Goal: Task Accomplishment & Management: Manage account settings

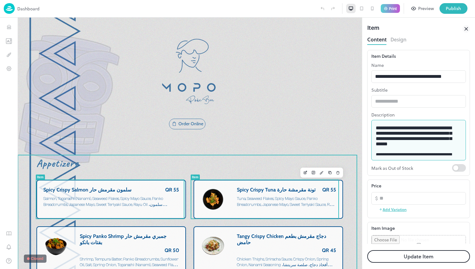
scroll to position [132, 0]
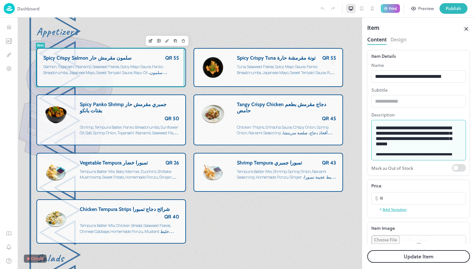
click at [434, 153] on textarea "**********" at bounding box center [416, 140] width 81 height 30
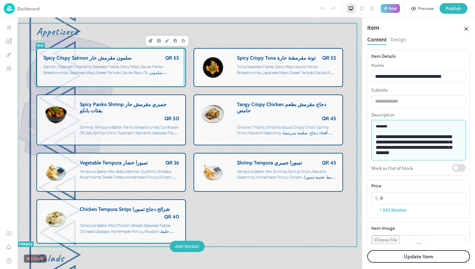
scroll to position [0, 0]
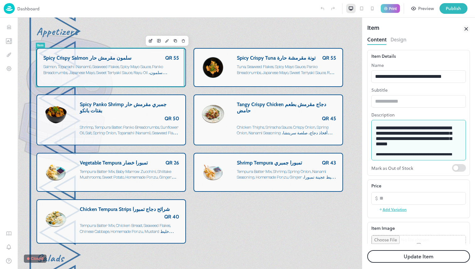
drag, startPoint x: 430, startPoint y: 140, endPoint x: 368, endPoint y: 120, distance: 64.5
click at [368, 120] on div "**********" at bounding box center [418, 113] width 103 height 126
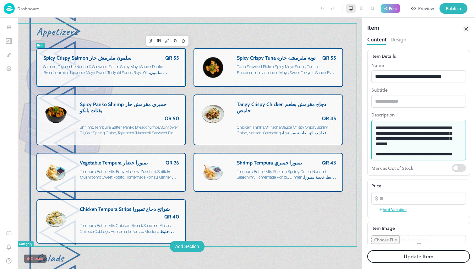
click at [407, 142] on textarea "**********" at bounding box center [416, 140] width 81 height 30
drag, startPoint x: 433, startPoint y: 166, endPoint x: 354, endPoint y: 123, distance: 89.8
click at [287, 67] on span "Tuna, Seaweed Flakes, Spicy Mayo Sauce, Panko Breadcrumbs, Japanese Mayo, Sweet…" at bounding box center [286, 75] width 99 height 22
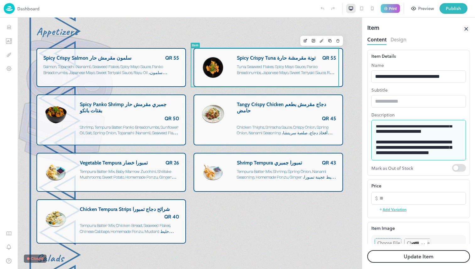
drag, startPoint x: 378, startPoint y: 129, endPoint x: 422, endPoint y: 146, distance: 47.2
click at [422, 146] on textarea "**********" at bounding box center [416, 140] width 81 height 30
click at [422, 143] on textarea "**********" at bounding box center [416, 140] width 81 height 30
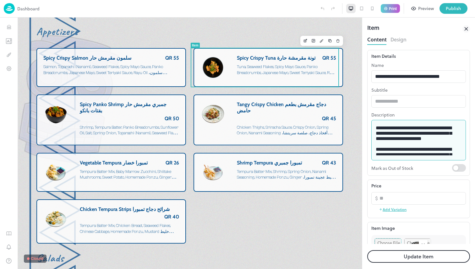
drag, startPoint x: 445, startPoint y: 142, endPoint x: 366, endPoint y: 115, distance: 83.7
click at [366, 115] on div "**********" at bounding box center [418, 144] width 113 height 252
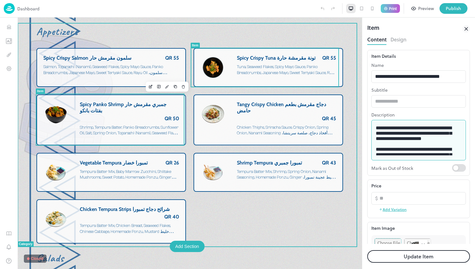
click at [137, 115] on div "Spicy Panko Shrimp جمبري مقرمش حار بفتات بانكو QR 50" at bounding box center [129, 111] width 99 height 20
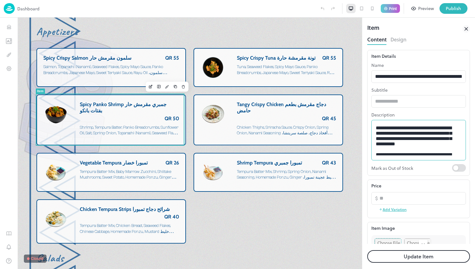
click at [408, 141] on textarea "**********" at bounding box center [416, 140] width 81 height 30
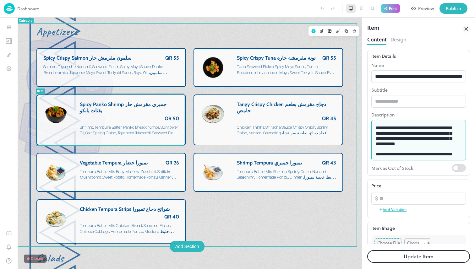
drag, startPoint x: 430, startPoint y: 166, endPoint x: 350, endPoint y: 114, distance: 95.2
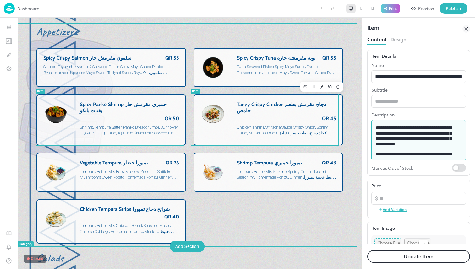
click at [288, 120] on div "QR 45" at bounding box center [286, 119] width 99 height 6
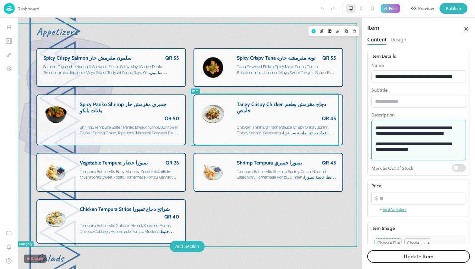
drag, startPoint x: 442, startPoint y: 161, endPoint x: 381, endPoint y: 122, distance: 72.0
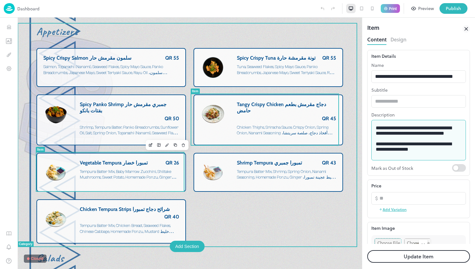
click at [139, 173] on span "Tempura Batter Mix, Baby Marrow Zucchini, Shiitake Mushrooms, Sweet Potato, Hom…" at bounding box center [128, 180] width 97 height 22
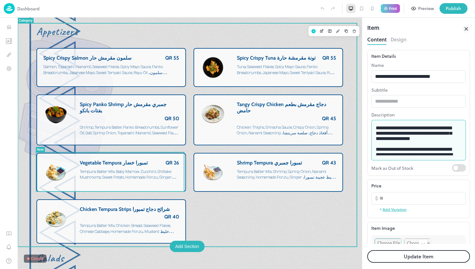
drag, startPoint x: 457, startPoint y: 151, endPoint x: 346, endPoint y: 113, distance: 116.5
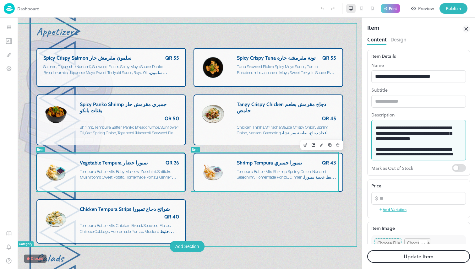
click at [271, 168] on div "Shrimp Tempura تمبورا جمبري QR 43 Tempura Batter Mix, Shrimp, Spring Onion, Nan…" at bounding box center [286, 171] width 99 height 23
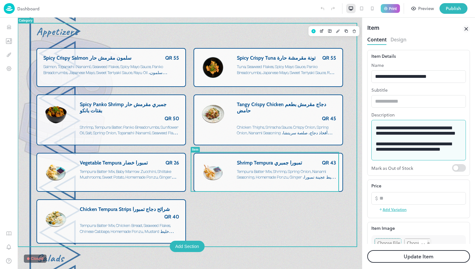
drag, startPoint x: 423, startPoint y: 172, endPoint x: 343, endPoint y: 115, distance: 99.1
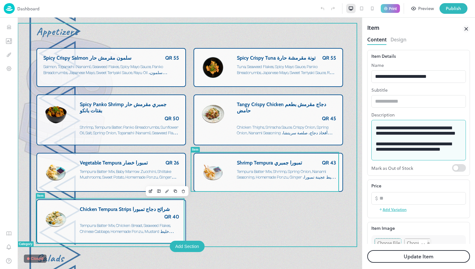
click at [128, 212] on span "Chicken Tempura Strips شرائح دجاج تمبورا" at bounding box center [125, 209] width 90 height 6
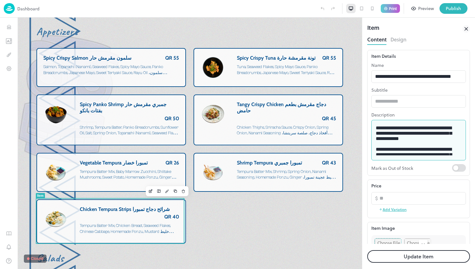
drag, startPoint x: 428, startPoint y: 162, endPoint x: 318, endPoint y: 98, distance: 127.2
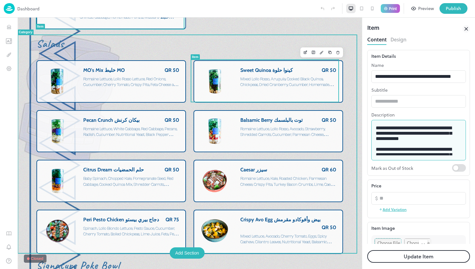
scroll to position [347, 0]
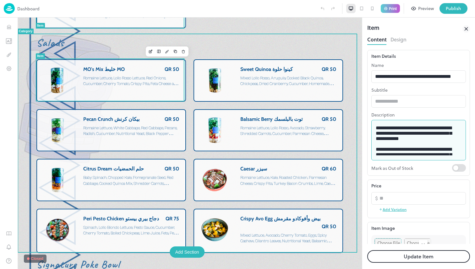
click at [149, 96] on div "MO's Mix خليط MO QR 50 Romaine Lettuce, Lollo Rosso Lettuce, Red Onions, Cucumb…" at bounding box center [110, 80] width 149 height 42
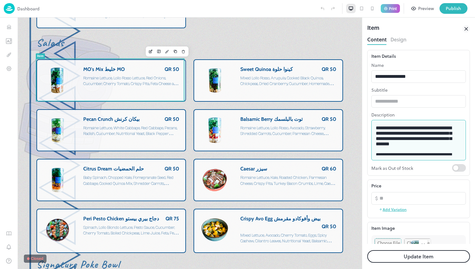
drag, startPoint x: 409, startPoint y: 166, endPoint x: 354, endPoint y: 116, distance: 74.3
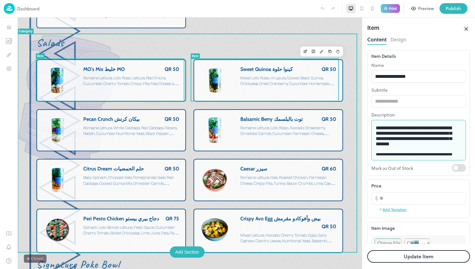
click at [271, 86] on div "Sweet Quinoa كينوا حلوة QR 50 Mixed Lollo Rosso, Arugula, Cooked Black Quinoa, …" at bounding box center [288, 77] width 96 height 23
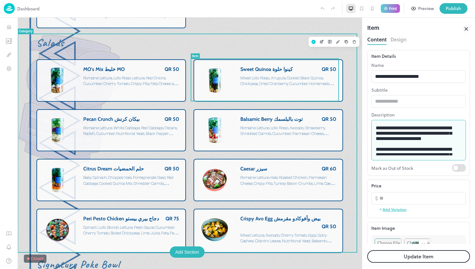
drag, startPoint x: 469, startPoint y: 158, endPoint x: 335, endPoint y: 105, distance: 143.4
click at [140, 128] on span "Romaine Lettuce, White Cabbage, Red Cabbage, Pecans, Radish, Cucumber, Nutritio…" at bounding box center [130, 142] width 94 height 33
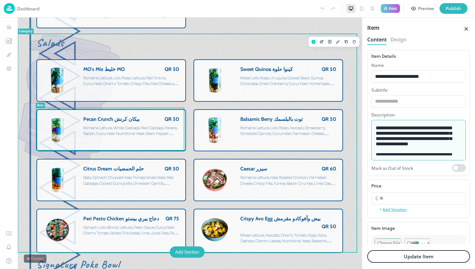
drag, startPoint x: 454, startPoint y: 150, endPoint x: 325, endPoint y: 104, distance: 137.0
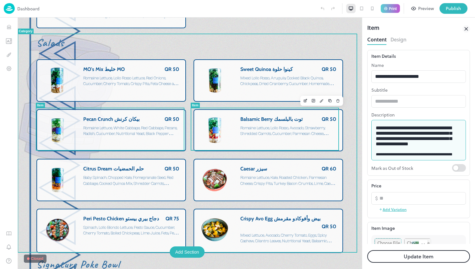
click at [260, 138] on div "Balsamic Berry توت بالبلسمك QR 50 Romaine Lettuce, Lollo Rosso, Avocado, Strawb…" at bounding box center [288, 130] width 96 height 29
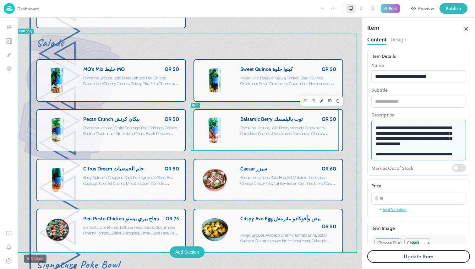
drag, startPoint x: 441, startPoint y: 164, endPoint x: 327, endPoint y: 107, distance: 127.7
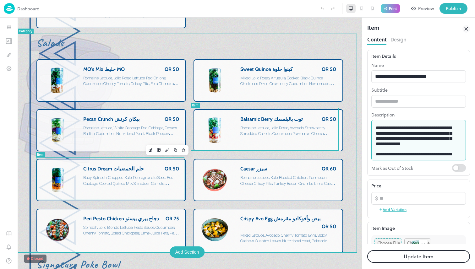
click at [157, 180] on span "Baby Spinach, Chopped Kale, Pomegranate Seed, Red Cabbage, Cooked Quinoa Mix, S…" at bounding box center [131, 181] width 96 height 12
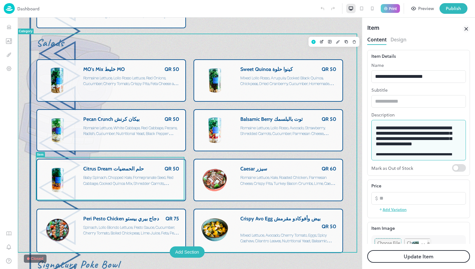
drag, startPoint x: 421, startPoint y: 155, endPoint x: 349, endPoint y: 107, distance: 86.7
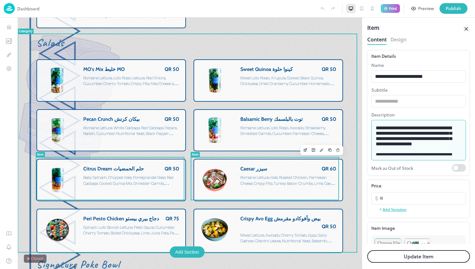
click at [276, 189] on div "Caesar سيزر QR 60 Romaine Lettuce, Kale, Roasted Chicken, Parmesan Cheese, Cris…" at bounding box center [288, 180] width 96 height 29
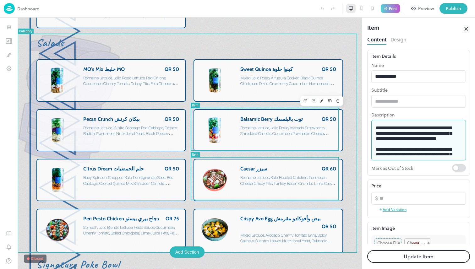
drag, startPoint x: 465, startPoint y: 157, endPoint x: 335, endPoint y: 111, distance: 138.0
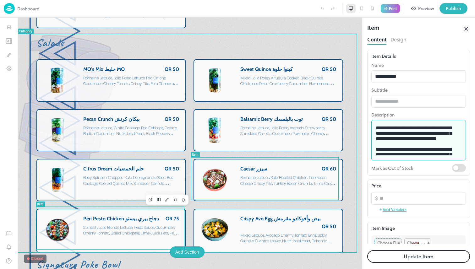
click at [143, 216] on span "Peri Pesto Chicken دجاج بيري بيستو" at bounding box center [121, 219] width 76 height 6
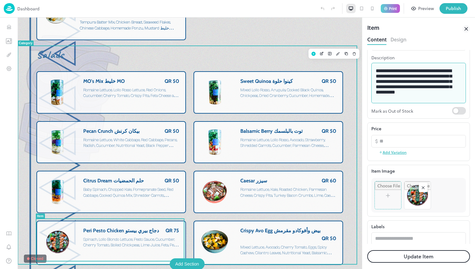
drag, startPoint x: 443, startPoint y: 108, endPoint x: 345, endPoint y: 61, distance: 108.3
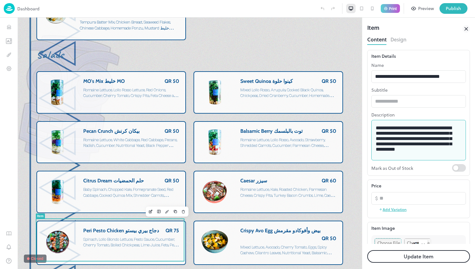
scroll to position [57, 0]
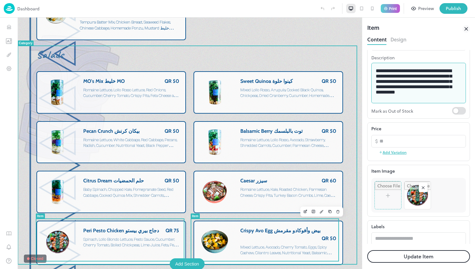
click at [267, 245] on span "Mixed Lettuce, Avocado, Cherry Tomato, Eggs, Spicy Cashew, Cilantro Leaves, Nut…" at bounding box center [288, 256] width 96 height 22
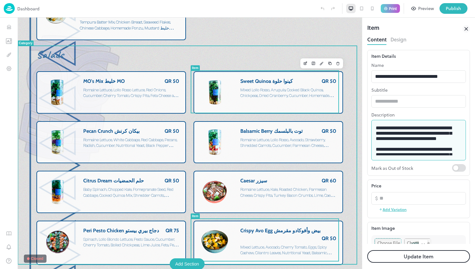
drag, startPoint x: 456, startPoint y: 161, endPoint x: 331, endPoint y: 103, distance: 138.3
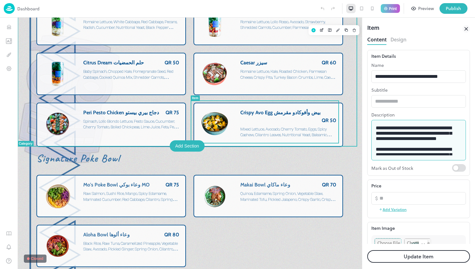
scroll to position [465, 0]
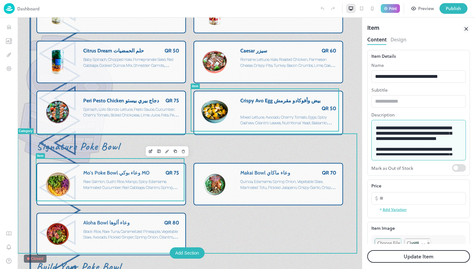
click at [161, 179] on span "Raw Salmon, Sushi Rice, Mango, Spicy Edamame, Marinated Cucumber, Red Cabbage, …" at bounding box center [131, 195] width 96 height 33
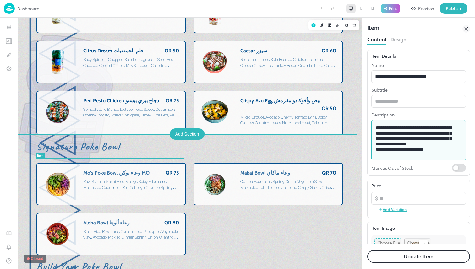
drag, startPoint x: 462, startPoint y: 155, endPoint x: 344, endPoint y: 119, distance: 123.0
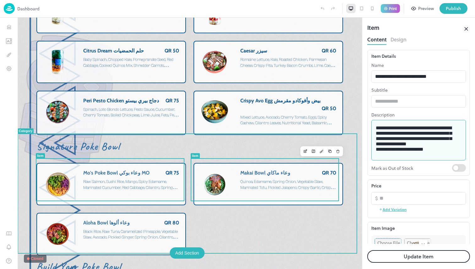
click at [249, 172] on div "Makai Bowl وعاء ماكاي QR 70 Quinoa, Edamame, Spring Onion, Vegetable Slaw, Mari…" at bounding box center [288, 181] width 96 height 23
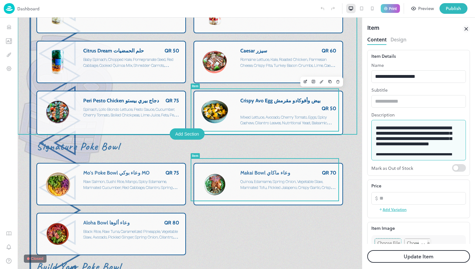
drag, startPoint x: 439, startPoint y: 154, endPoint x: 330, endPoint y: 103, distance: 120.8
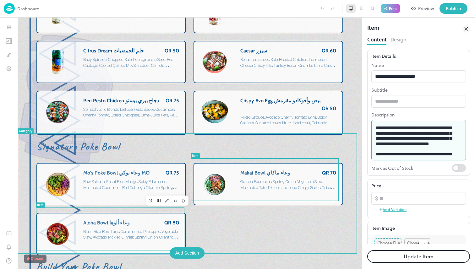
click at [135, 240] on div "Aloha Bowl وعاء ألوها QR 80 Black Rice, Raw Tuna, Caramelized Pineapple, Vegeta…" at bounding box center [131, 234] width 96 height 29
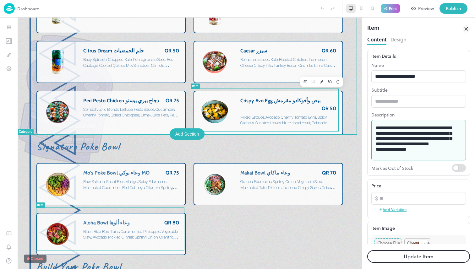
drag, startPoint x: 440, startPoint y: 159, endPoint x: 338, endPoint y: 115, distance: 111.3
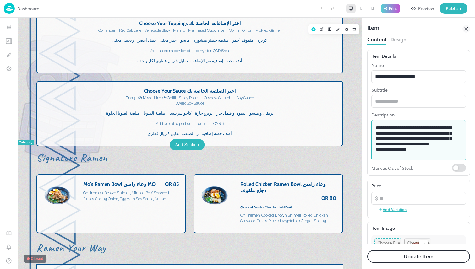
scroll to position [1033, 0]
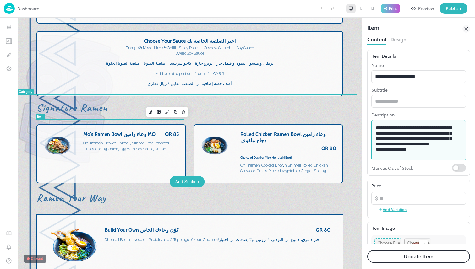
click at [164, 148] on div "Mo's Ramen Bowl وعاء رامين MO QR 85 Chijiremen, Brown Shimeji, Minced Beef, Sea…" at bounding box center [131, 142] width 96 height 23
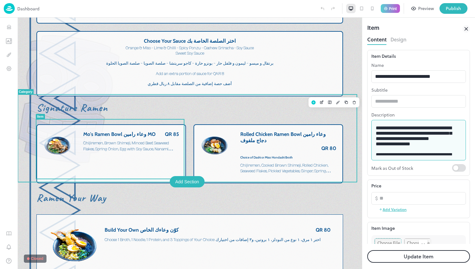
drag, startPoint x: 442, startPoint y: 166, endPoint x: 327, endPoint y: 106, distance: 130.0
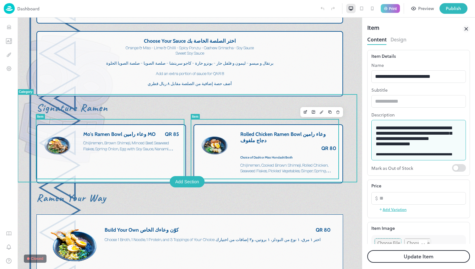
click at [284, 155] on span "Choice of Dashi or Miso Hondashi Broth" at bounding box center [266, 157] width 52 height 4
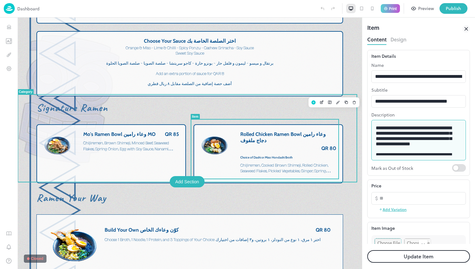
drag, startPoint x: 394, startPoint y: 152, endPoint x: 332, endPoint y: 110, distance: 75.1
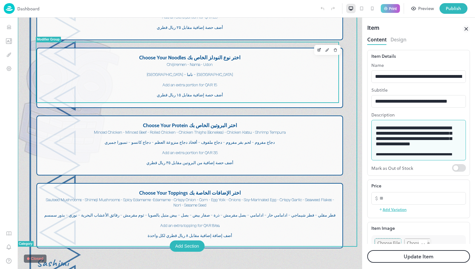
scroll to position [1415, 0]
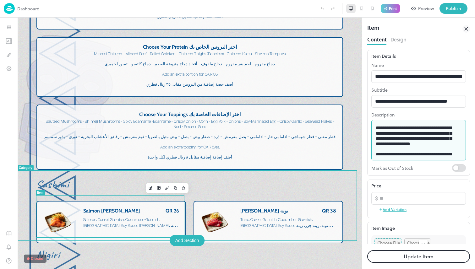
click at [135, 211] on div "Salmon Sashimi ساشيمي سلمون QR 26 Salmon, Carrot Garnish, Cucumber Garnish, Was…" at bounding box center [131, 219] width 96 height 23
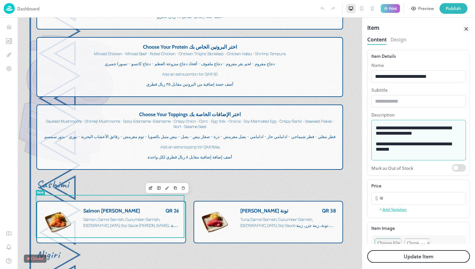
drag, startPoint x: 419, startPoint y: 161, endPoint x: 361, endPoint y: 120, distance: 71.4
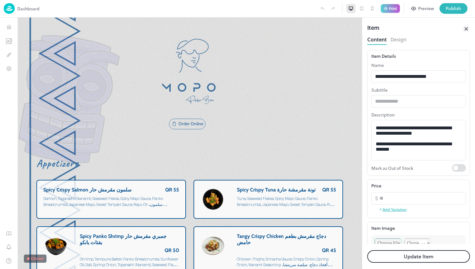
scroll to position [1415, 0]
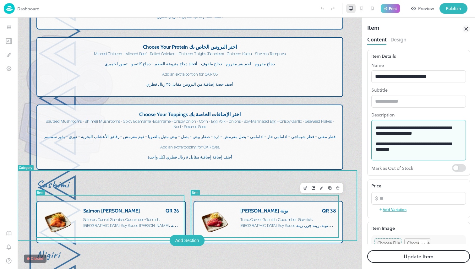
click at [240, 209] on div "Tuna Sashimi ساشيمي تونة QR 38 Tuna, Carrot Garnish, Cucumber Garnish, Wasabi, …" at bounding box center [288, 219] width 96 height 23
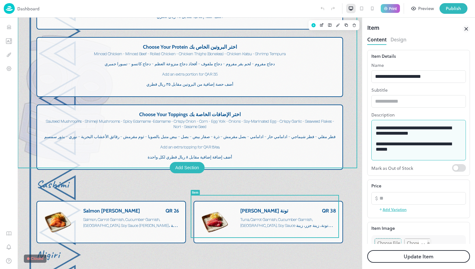
drag, startPoint x: 457, startPoint y: 154, endPoint x: 339, endPoint y: 113, distance: 124.8
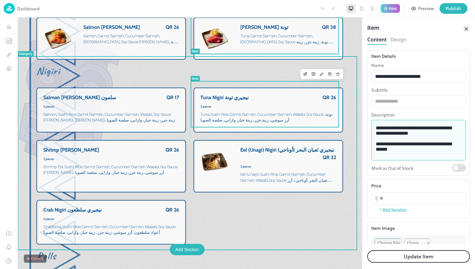
scroll to position [1601, 0]
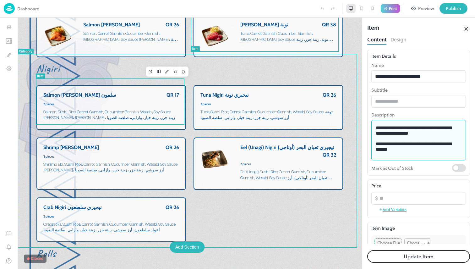
click at [158, 110] on span "Salmon, Sushi Rice, Carrot Garnish, Cucumber Garnish, Wasabi, Soy Sauce [PERSON…" at bounding box center [109, 115] width 132 height 10
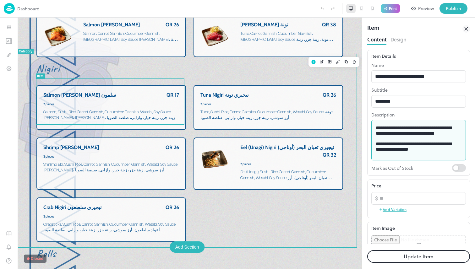
drag, startPoint x: 444, startPoint y: 162, endPoint x: 354, endPoint y: 123, distance: 97.9
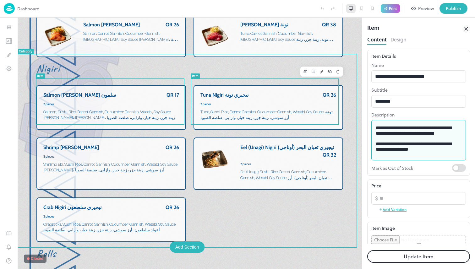
click at [275, 109] on span "Tuna, Sushi Rice, Carrot Garnish, Cucumber Garnish, Wasabi, Soy Sauce تونة، أرز…" at bounding box center [268, 115] width 136 height 12
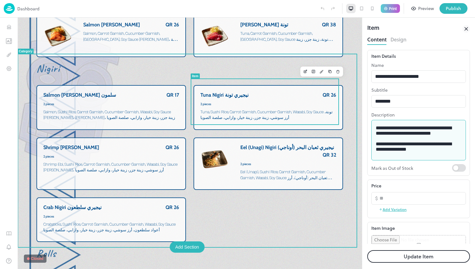
drag, startPoint x: 435, startPoint y: 161, endPoint x: 332, endPoint y: 115, distance: 112.1
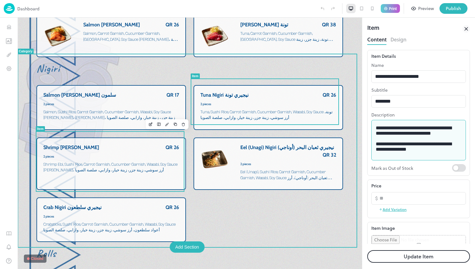
click at [150, 167] on span "Shrimp Ebi, Sushi Rice, Carrot Garnish, Cucumber Garnish, Wasabi, Soy Sauce [PE…" at bounding box center [111, 167] width 136 height 12
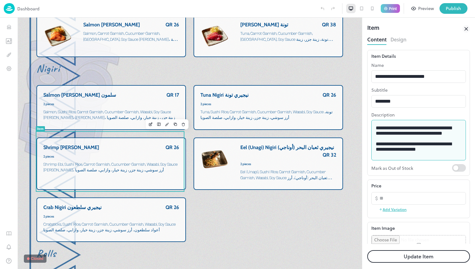
drag, startPoint x: 445, startPoint y: 163, endPoint x: 353, endPoint y: 119, distance: 102.1
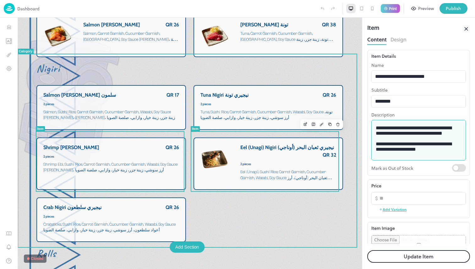
click at [267, 157] on div "QR 32" at bounding box center [288, 155] width 96 height 6
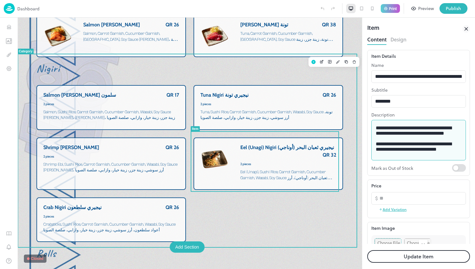
drag, startPoint x: 449, startPoint y: 161, endPoint x: 335, endPoint y: 121, distance: 120.5
click at [129, 205] on div "Crab Nigiri نيجيري سلطعون QR 26 2 pieces Crabsticks, Sushi Rice, Carrot Garnish…" at bounding box center [110, 220] width 149 height 45
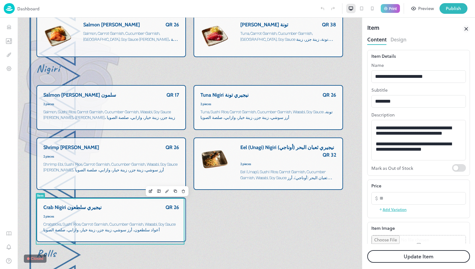
drag, startPoint x: 458, startPoint y: 162, endPoint x: 341, endPoint y: 112, distance: 127.8
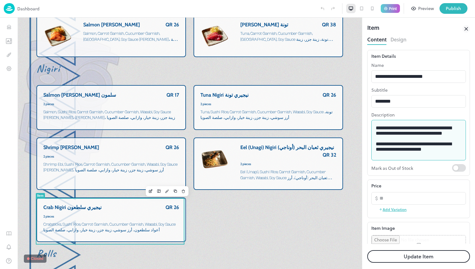
scroll to position [12, 0]
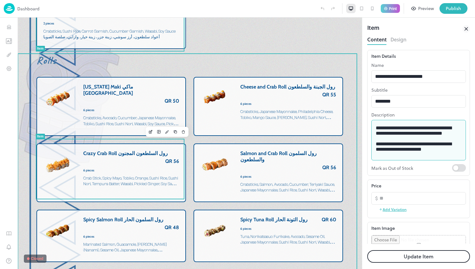
scroll to position [1794, 0]
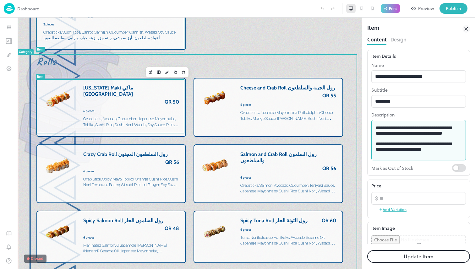
click at [144, 116] on span "Crabsticks, Avocado, Cucumber, Japanese Mayonnaise, Tobiko, Sushi Rice, Sushi N…" at bounding box center [131, 122] width 96 height 12
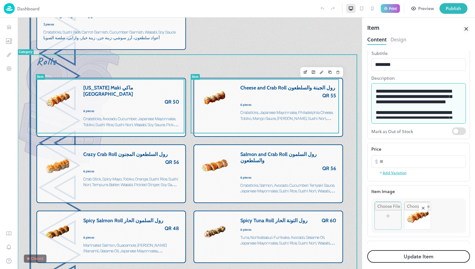
drag, startPoint x: 457, startPoint y: 131, endPoint x: 322, endPoint y: 79, distance: 144.5
click at [283, 107] on div "Cheese and Crab Roll رول الجبنة والسلطعون QR 55 6 pieces Crabsticks, Japanese M…" at bounding box center [288, 104] width 96 height 39
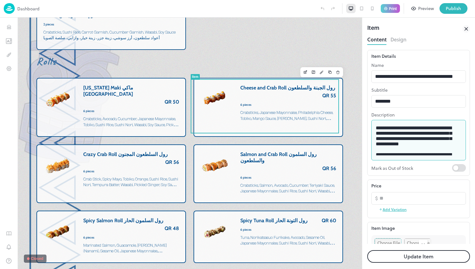
drag, startPoint x: 457, startPoint y: 153, endPoint x: 324, endPoint y: 104, distance: 141.5
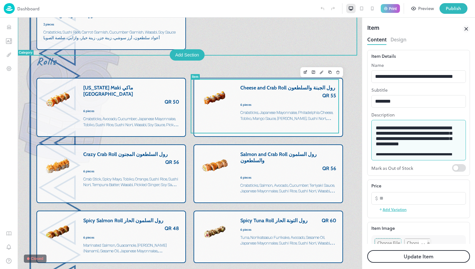
click at [138, 177] on span "Crab Stick, Spicy Mayo, Tobiko, Orange, Sushi Rice, Sushi Nori, Tempura Batter,…" at bounding box center [131, 182] width 96 height 12
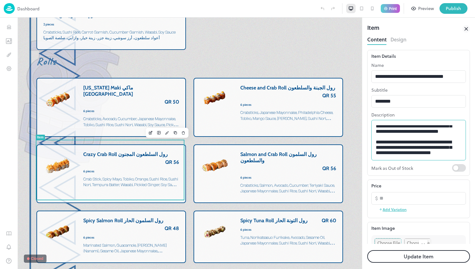
scroll to position [12, 0]
drag, startPoint x: 438, startPoint y: 158, endPoint x: 313, endPoint y: 103, distance: 136.3
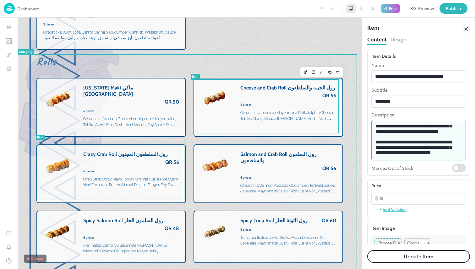
scroll to position [0, 0]
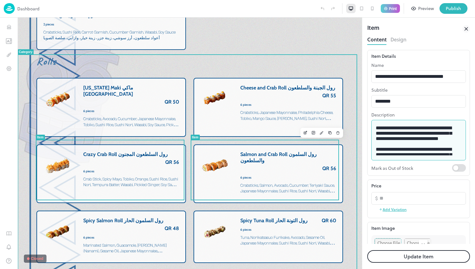
click at [264, 183] on span "Crabsticks, Salmon, Avocado, Cucumber, Teriyaki Sauce, Japanese Mayonnaise, Sus…" at bounding box center [287, 202] width 95 height 39
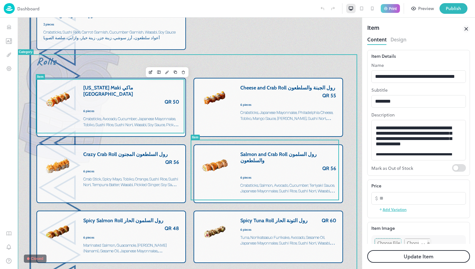
click at [143, 117] on span "Crabsticks, Avocado, Cucumber, Japanese Mayonnaise, Tobiko, Sushi Rice, Sushi N…" at bounding box center [130, 131] width 95 height 28
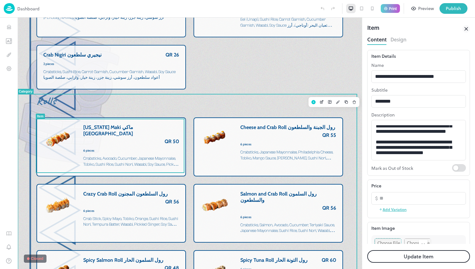
scroll to position [1755, 0]
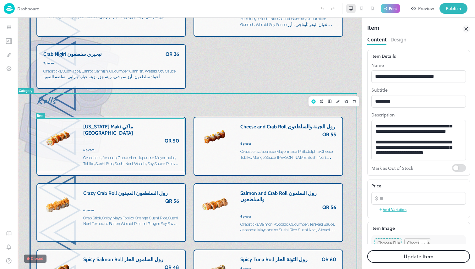
click at [295, 206] on div "QR 56" at bounding box center [288, 207] width 96 height 6
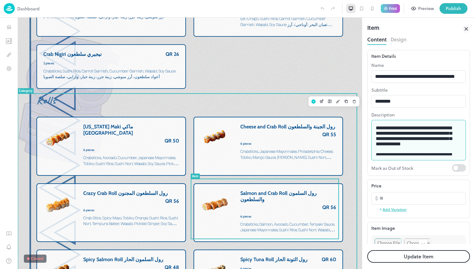
drag, startPoint x: 451, startPoint y: 155, endPoint x: 321, endPoint y: 108, distance: 138.0
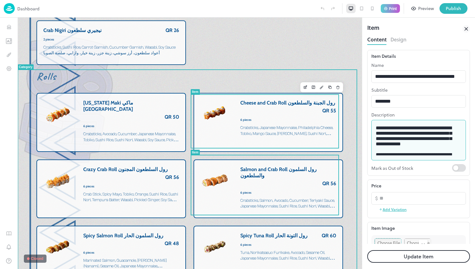
scroll to position [1815, 0]
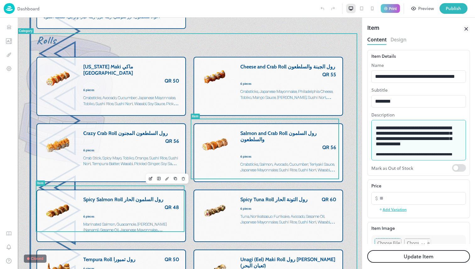
click at [160, 201] on div "Spicy Salmon Roll رول السلمون الحار QR 48 6 pieces Marinated Salmon, Guacamole,…" at bounding box center [131, 216] width 96 height 39
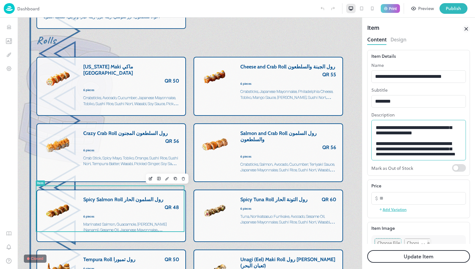
scroll to position [44, 0]
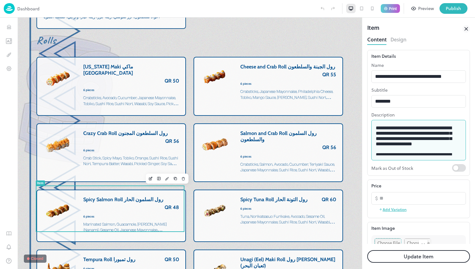
drag, startPoint x: 453, startPoint y: 166, endPoint x: 334, endPoint y: 111, distance: 131.4
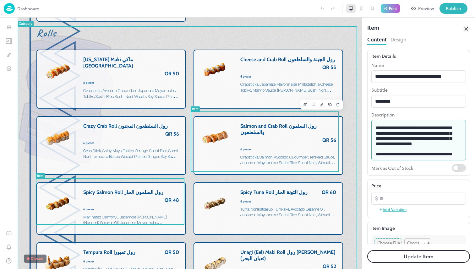
scroll to position [1825, 0]
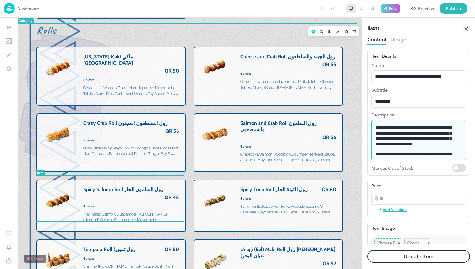
click at [258, 193] on div "Spicy Tuna Roll رول التونة الحار QR 60 6 pieces Tuna, Norikatsasuo Furikake, Av…" at bounding box center [288, 202] width 96 height 31
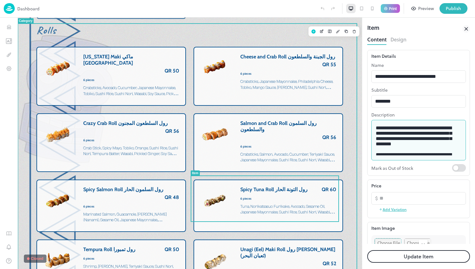
drag, startPoint x: 414, startPoint y: 161, endPoint x: 393, endPoint y: 147, distance: 26.2
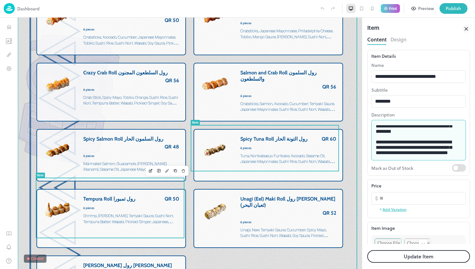
scroll to position [1890, 0]
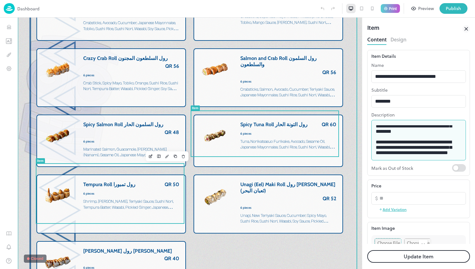
click at [157, 199] on span "Shrimp, [PERSON_NAME], Teriyaki Sauce, Sushi Nori, Tempura Batter, Wasabi, Pick…" at bounding box center [129, 215] width 92 height 33
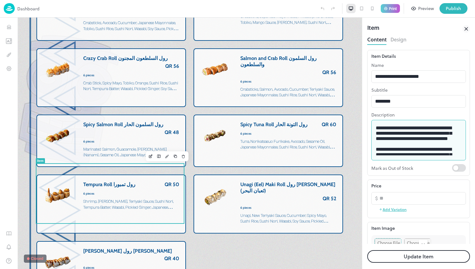
drag, startPoint x: 412, startPoint y: 150, endPoint x: 338, endPoint y: 92, distance: 94.5
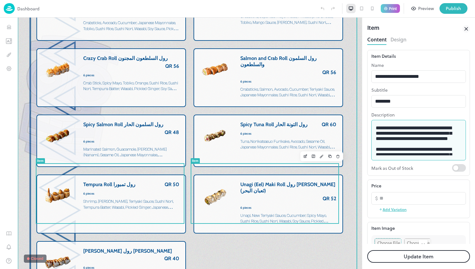
click at [251, 213] on span "Unagi, New Teriyaki Sauce, Cucumber, Spicy Mayo, Sushi Rice, Sushi Nori, Wasabi…" at bounding box center [285, 229] width 90 height 33
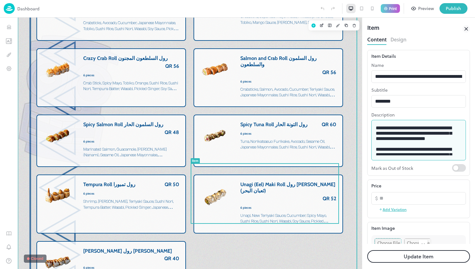
drag, startPoint x: 442, startPoint y: 148, endPoint x: 331, endPoint y: 101, distance: 121.3
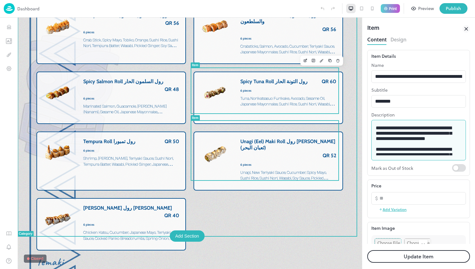
scroll to position [1942, 0]
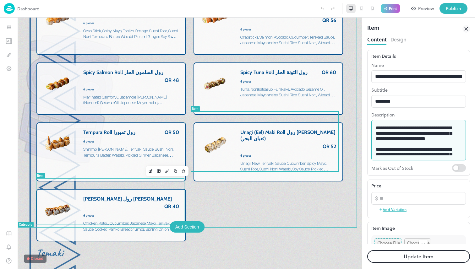
click at [130, 221] on span "Chicken Katsu, Cucumber, Japanese Mayo, Teriyaki Sauce, Cooked Panko Breadcrumb…" at bounding box center [130, 237] width 95 height 33
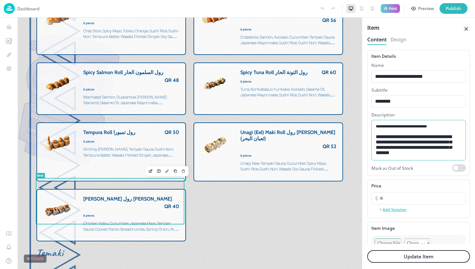
scroll to position [21, 0]
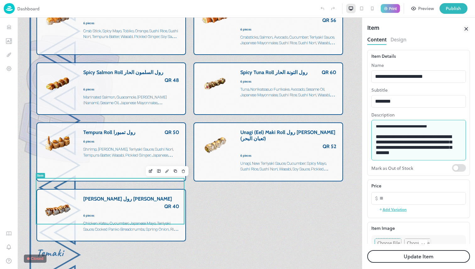
drag, startPoint x: 419, startPoint y: 165, endPoint x: 324, endPoint y: 99, distance: 116.0
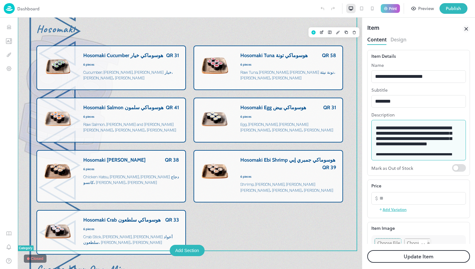
scroll to position [2302, 0]
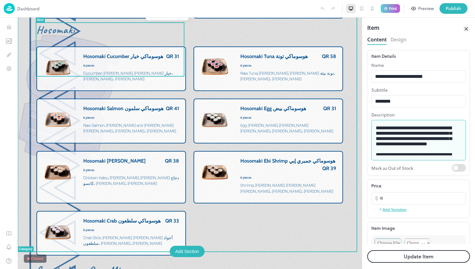
click at [148, 68] on div "Hosomaki Cucumber هوسوماكي خيار QR 31 6 pieces Cucumber, Sushi Rice, Sushi Nori…" at bounding box center [131, 68] width 96 height 31
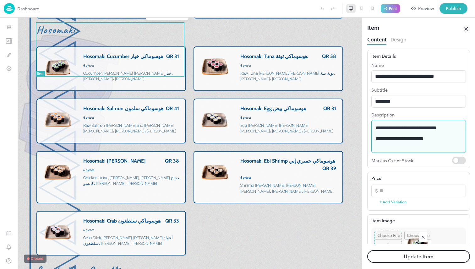
drag, startPoint x: 471, startPoint y: 149, endPoint x: 358, endPoint y: 130, distance: 114.3
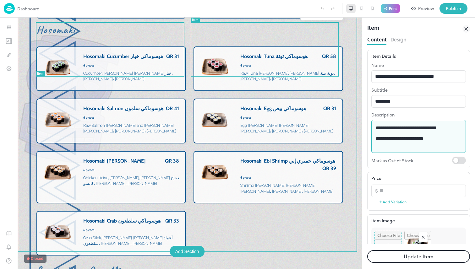
click at [259, 70] on span "Raw Tuna, [PERSON_NAME], [PERSON_NAME] تونة نيئة، [PERSON_NAME]، [PERSON_NAME]" at bounding box center [288, 76] width 96 height 12
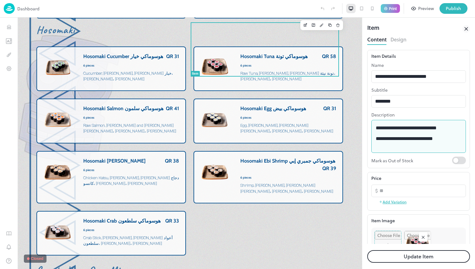
drag, startPoint x: 470, startPoint y: 147, endPoint x: 315, endPoint y: 119, distance: 157.3
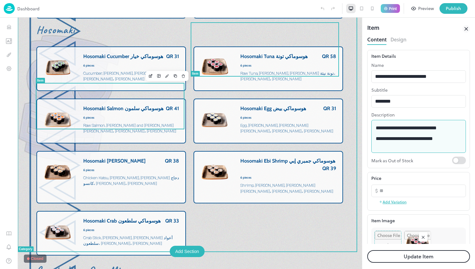
click at [135, 122] on span "Raw Salmon, [PERSON_NAME] and [PERSON_NAME] [PERSON_NAME]، [PERSON_NAME]، [PERS…" at bounding box center [131, 128] width 96 height 12
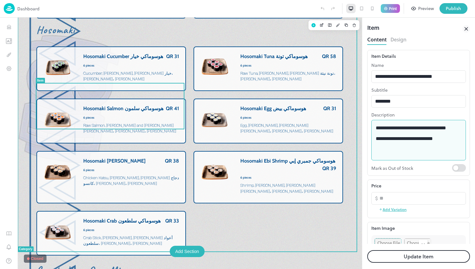
drag, startPoint x: 432, startPoint y: 153, endPoint x: 325, endPoint y: 120, distance: 112.2
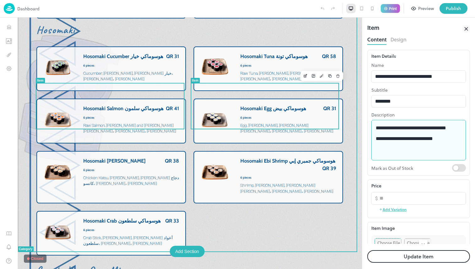
click at [257, 106] on div "Hosomaki Egg هوسوماكي بيض QR 31 6 pieces Egg, Sushi Rice, Sushi Nori بيض، أرز س…" at bounding box center [288, 121] width 96 height 31
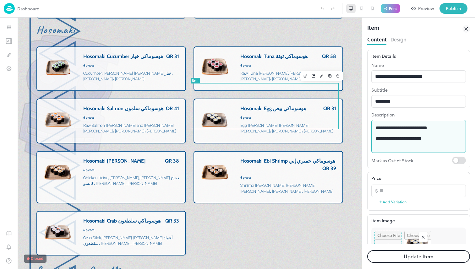
drag, startPoint x: 460, startPoint y: 147, endPoint x: 340, endPoint y: 129, distance: 121.6
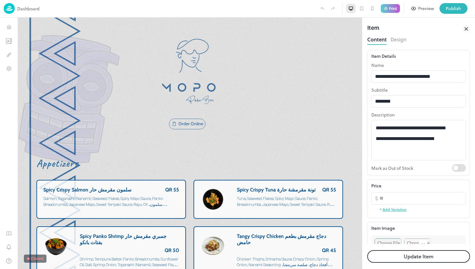
scroll to position [2302, 0]
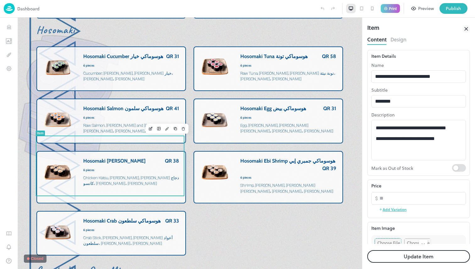
drag, startPoint x: 460, startPoint y: 152, endPoint x: 313, endPoint y: 120, distance: 151.2
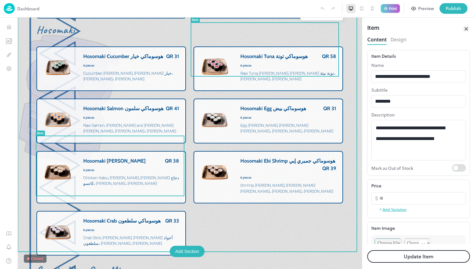
click at [243, 158] on span "Hosomaki Ebi Shrimp هوسوماكي جمبري إبي" at bounding box center [287, 161] width 95 height 6
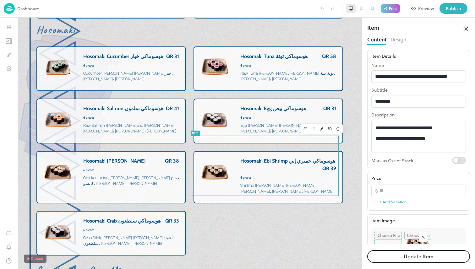
drag, startPoint x: 466, startPoint y: 149, endPoint x: 314, endPoint y: 126, distance: 153.2
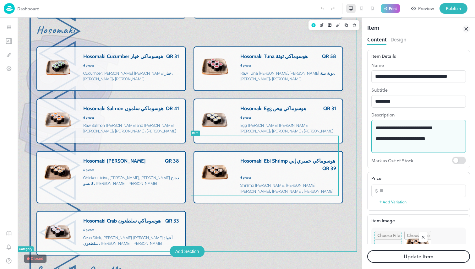
click at [126, 226] on div "Hosomaki Crab هوسوماكي سلطعون QR 33 6 pieces Crab Stick, Sushi Rice, Sushi Nori…" at bounding box center [131, 233] width 96 height 31
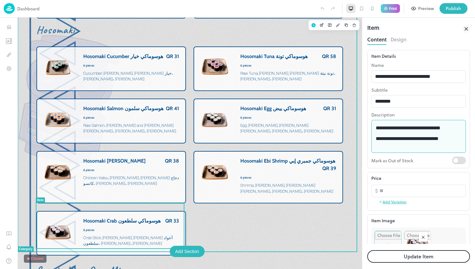
drag, startPoint x: 471, startPoint y: 147, endPoint x: 346, endPoint y: 126, distance: 126.9
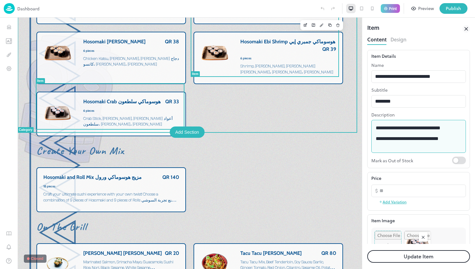
scroll to position [2541, 0]
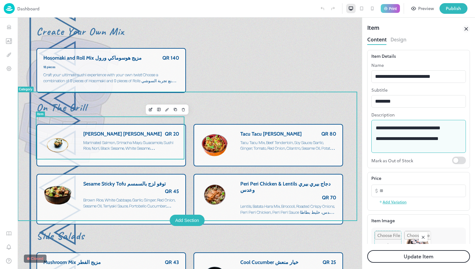
click at [147, 148] on div "Sushi Muffin مافن سوشي QR 20 Marinated Salmon, Sriracha Mayo, Guacamole, Sushi …" at bounding box center [131, 145] width 96 height 29
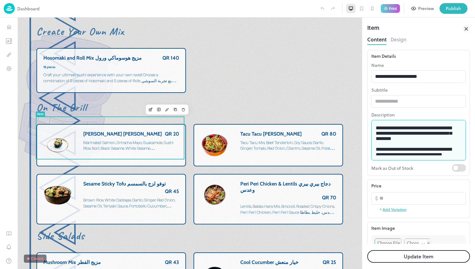
drag, startPoint x: 413, startPoint y: 168, endPoint x: 352, endPoint y: 117, distance: 80.3
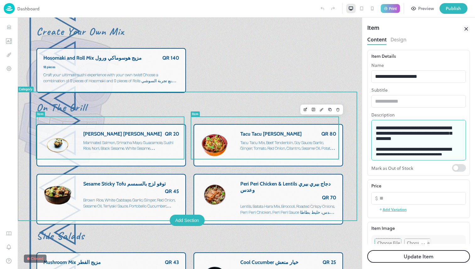
click at [245, 143] on span "Tacu Tacu Mix, Beef Tenderloin, Soy Sauce, Garlic, Ginger, Tomato, Red Onion, C…" at bounding box center [287, 154] width 95 height 28
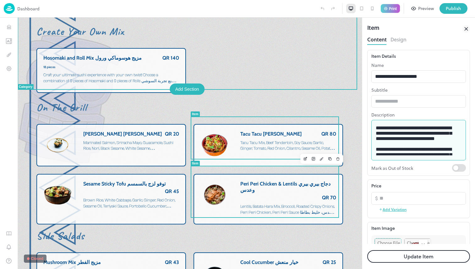
click at [147, 189] on div "Sesame Sticky Tofu توفو لزج بالسمسم QR 45 Brown Rice, White Cabbage, Garlic, Gi…" at bounding box center [131, 196] width 96 height 30
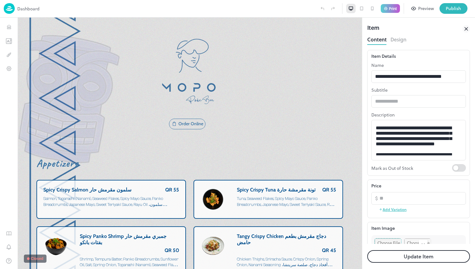
scroll to position [2541, 0]
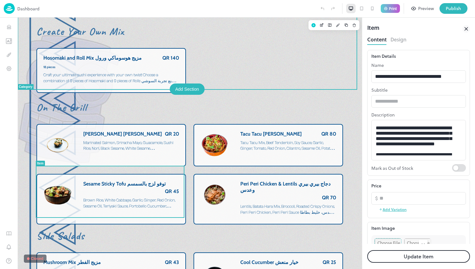
click at [254, 195] on div "QR 70" at bounding box center [288, 198] width 96 height 6
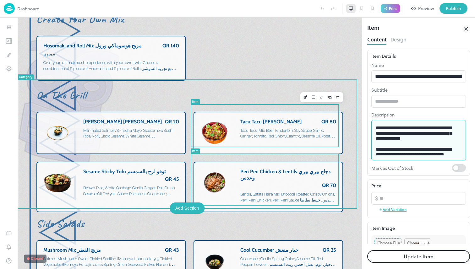
scroll to position [2599, 0]
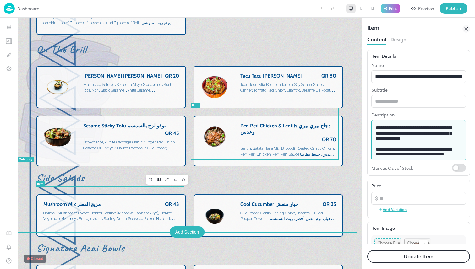
click at [153, 214] on span "Shimeji Mushroom, Sweet Pickled Scallion (Momoya Hannarakkyo), Pickled Vegetabl…" at bounding box center [109, 222] width 132 height 22
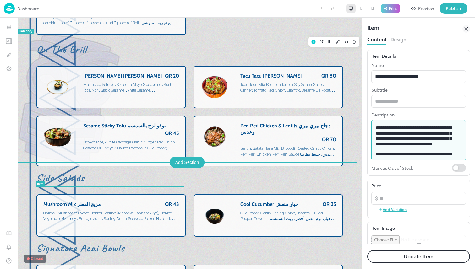
drag, startPoint x: 428, startPoint y: 166, endPoint x: 345, endPoint y: 114, distance: 97.2
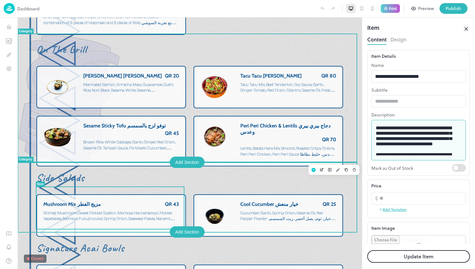
click at [275, 219] on div "Cool Cucumber خيار منعش QR 25 Cucumber, Garlic, Spring Onion, Sesame Oil, Red P…" at bounding box center [288, 215] width 96 height 29
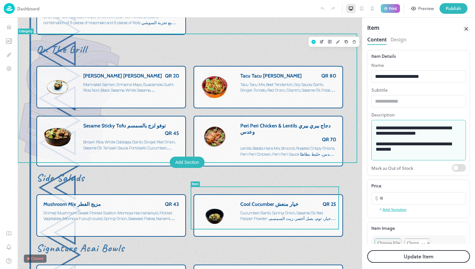
drag, startPoint x: 467, startPoint y: 156, endPoint x: 343, endPoint y: 119, distance: 129.6
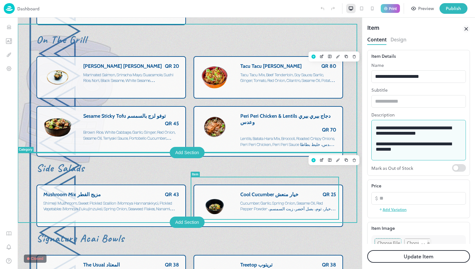
scroll to position [2715, 0]
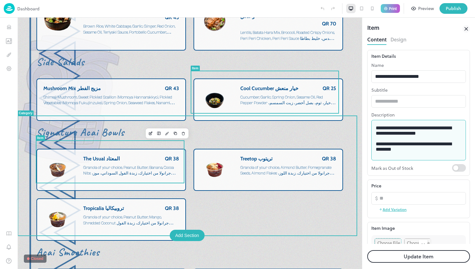
click at [161, 165] on span "Granola of your choice, Peanut Butter, Banana, Cocoa Nibs جرانولا من اختيارك، ز…" at bounding box center [129, 173] width 93 height 16
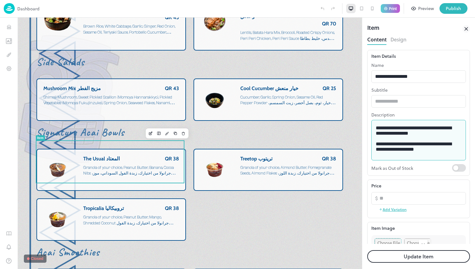
drag, startPoint x: 441, startPoint y: 137, endPoint x: 430, endPoint y: 129, distance: 13.7
click at [430, 129] on textarea "**********" at bounding box center [416, 140] width 81 height 30
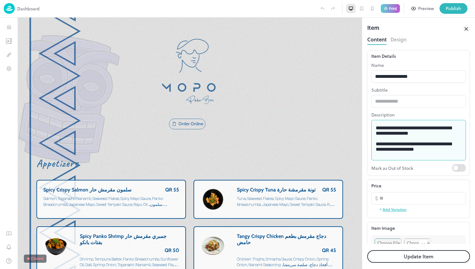
scroll to position [2715, 0]
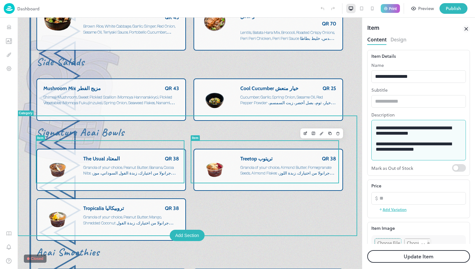
click at [260, 167] on span "Granola of your choice, Almond Butter, Pomegranate Seeds, Almond Flakes جرانولا…" at bounding box center [287, 173] width 94 height 16
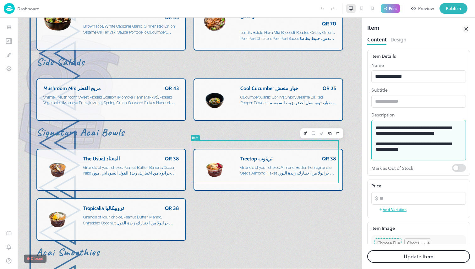
drag, startPoint x: 430, startPoint y: 129, endPoint x: 424, endPoint y: 147, distance: 18.6
click at [424, 147] on textarea "**********" at bounding box center [416, 140] width 81 height 30
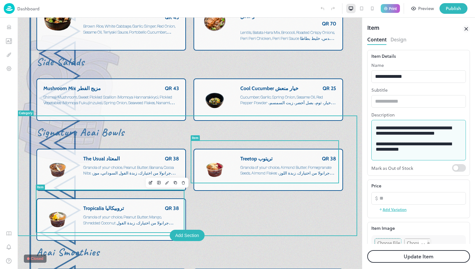
click at [135, 215] on span "Granola of your choice, Peanut Butter, Mango, Shredded Coconut جرانولا من اختيا…" at bounding box center [128, 223] width 90 height 16
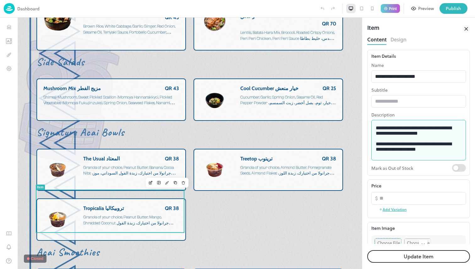
drag, startPoint x: 431, startPoint y: 128, endPoint x: 432, endPoint y: 147, distance: 19.5
click at [432, 147] on textarea "**********" at bounding box center [416, 140] width 81 height 30
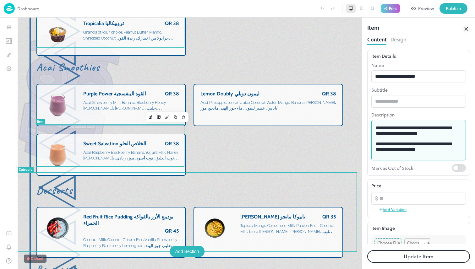
scroll to position [2872, 0]
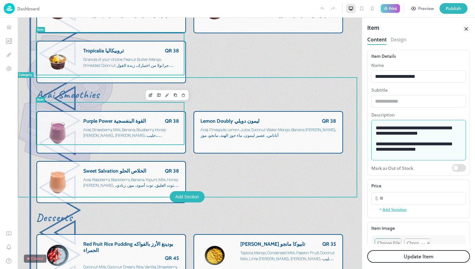
click at [137, 128] on span "Acai, Strawberry, Milk, Banana, Blueberry, Honey [PERSON_NAME]، [PERSON_NAME]، …" at bounding box center [131, 133] width 96 height 12
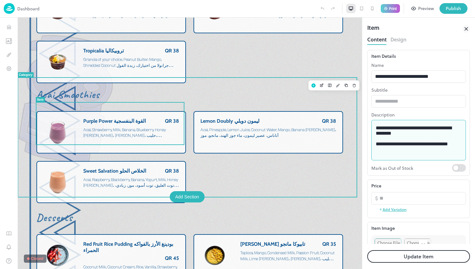
drag, startPoint x: 440, startPoint y: 154, endPoint x: 351, endPoint y: 126, distance: 93.6
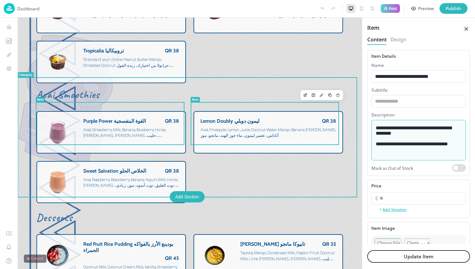
click at [247, 132] on div "Lemon Doubly ليمون دوبلي QR 38 Acai, Pineapple, Lemon Juice, Coconut Water, Man…" at bounding box center [268, 129] width 136 height 23
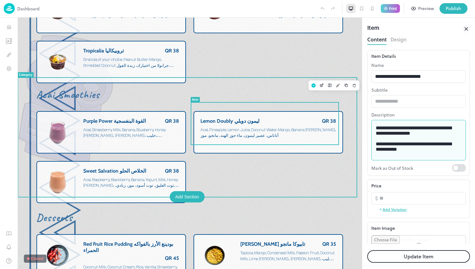
drag, startPoint x: 468, startPoint y: 154, endPoint x: 354, endPoint y: 119, distance: 119.3
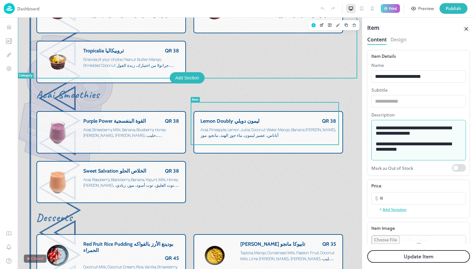
click at [135, 177] on span "Acai, Raspberry, Blackberry, Banana, Yogurt, Milk, Honey [PERSON_NAME]، توت الع…" at bounding box center [131, 185] width 96 height 16
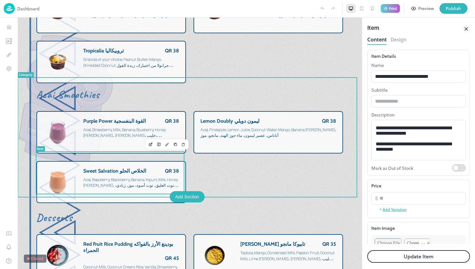
drag, startPoint x: 461, startPoint y: 156, endPoint x: 326, endPoint y: 115, distance: 141.1
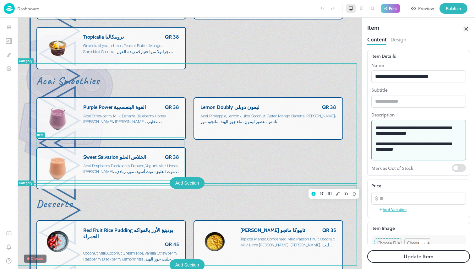
scroll to position [2922, 0]
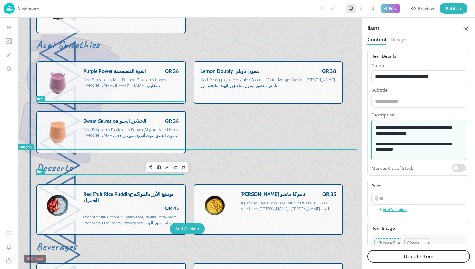
click at [139, 195] on div "Red Fruit Rice Pudding بودينغ الأرز بالفواكه الحمراء QR 45" at bounding box center [131, 201] width 96 height 20
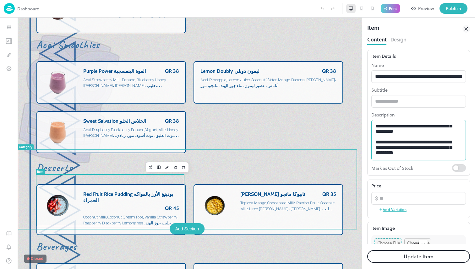
scroll to position [12, 0]
drag, startPoint x: 432, startPoint y: 158, endPoint x: 319, endPoint y: 106, distance: 124.5
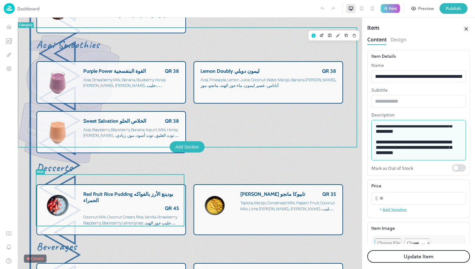
scroll to position [0, 0]
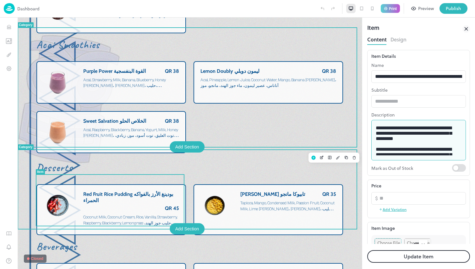
click at [269, 201] on span "Tapioca, Mango, Condensed Milk, Passion Fruit, Coconut Milk, Lime [PERSON_NAME]…" at bounding box center [287, 209] width 94 height 16
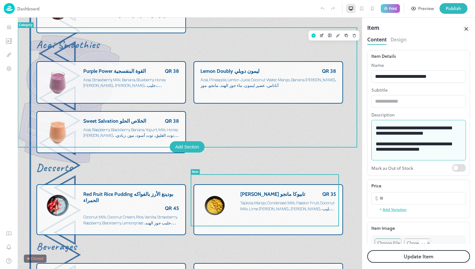
drag, startPoint x: 438, startPoint y: 162, endPoint x: 426, endPoint y: 151, distance: 16.5
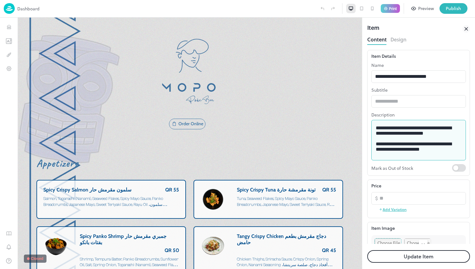
scroll to position [2922, 0]
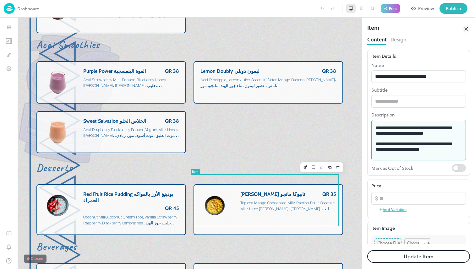
scroll to position [2922, 0]
